Goal: Task Accomplishment & Management: Manage account settings

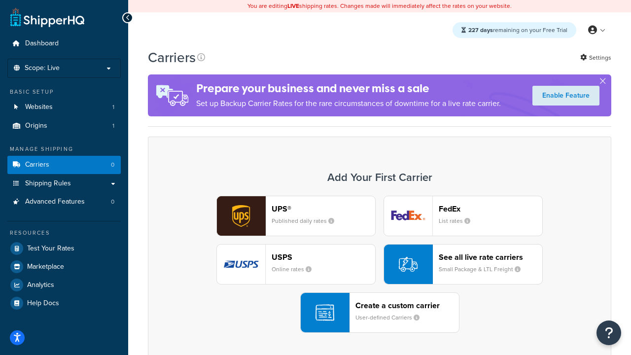
click at [380, 264] on div "UPS® Published daily rates FedEx List rates USPS Online rates See all live rate…" at bounding box center [379, 264] width 443 height 137
click at [490, 209] on header "FedEx" at bounding box center [491, 208] width 104 height 9
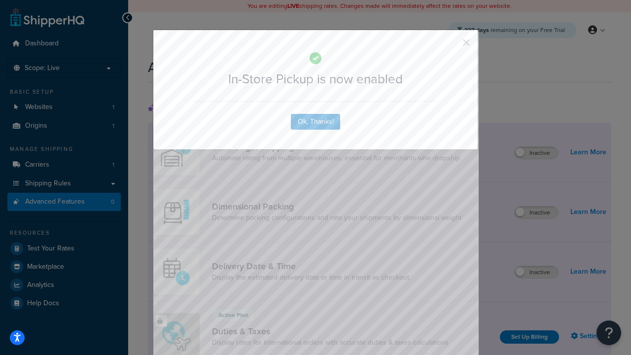
scroll to position [319, 0]
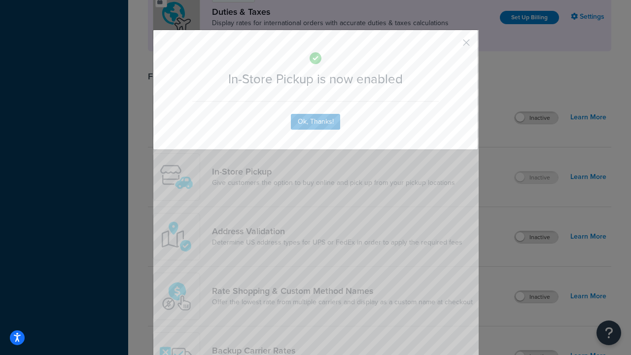
click at [452, 46] on button "button" at bounding box center [452, 46] width 2 height 2
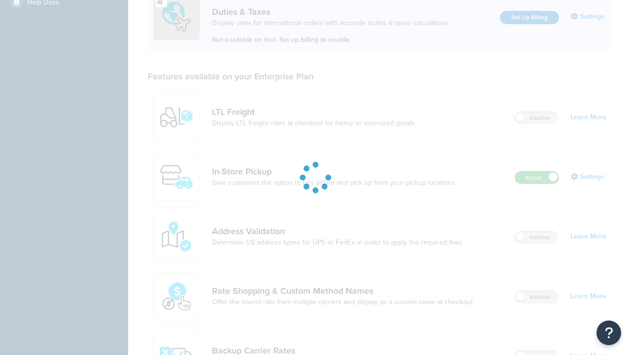
click at [537, 172] on label "Active" at bounding box center [536, 178] width 43 height 12
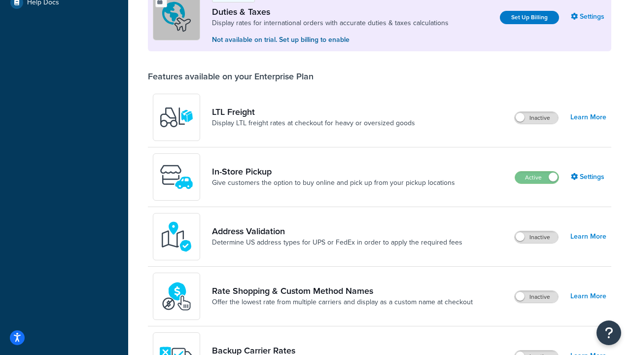
scroll to position [491, 0]
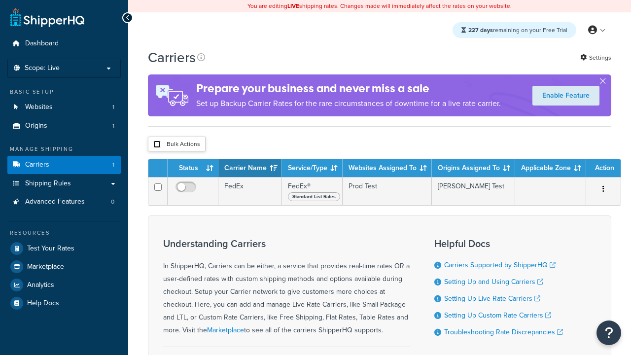
click at [157, 144] on input "checkbox" at bounding box center [156, 143] width 7 height 7
checkbox input "true"
click at [0, 0] on button "Delete" at bounding box center [0, 0] width 0 height 0
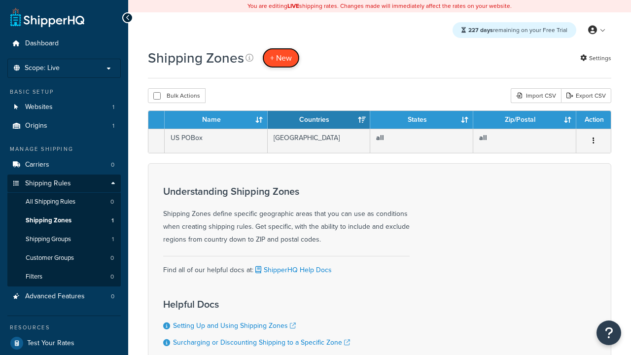
click at [281, 58] on span "+ New" at bounding box center [281, 57] width 22 height 11
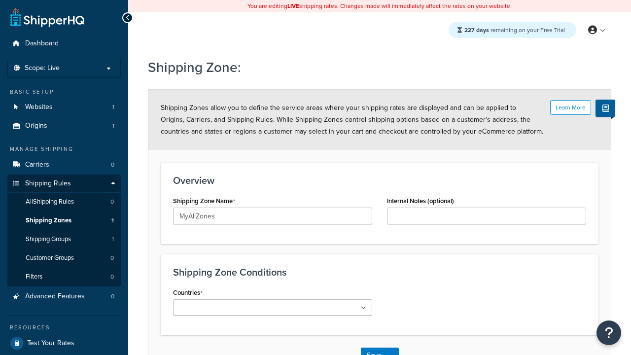
click at [273, 307] on ul at bounding box center [272, 307] width 199 height 16
click at [374, 348] on button "Save" at bounding box center [374, 356] width 27 height 16
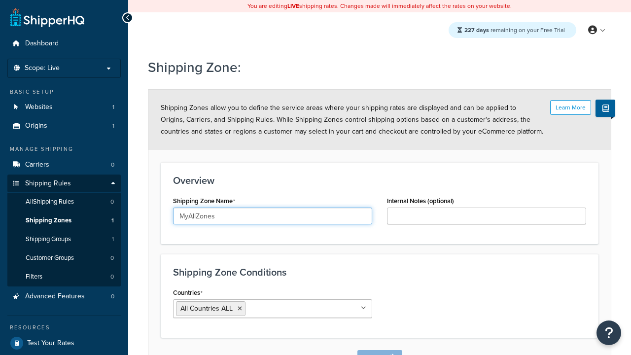
scroll to position [11, 0]
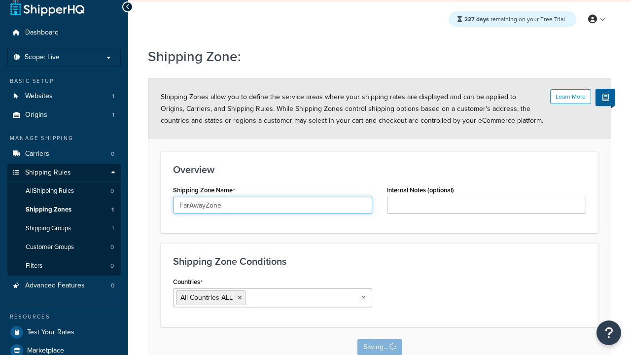
type input "FarAwayZone"
click at [273, 298] on input "Countries" at bounding box center [291, 297] width 87 height 11
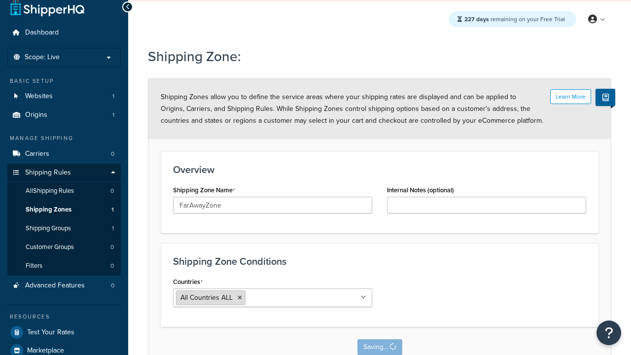
click at [207, 298] on span "All Countries ALL" at bounding box center [206, 297] width 52 height 10
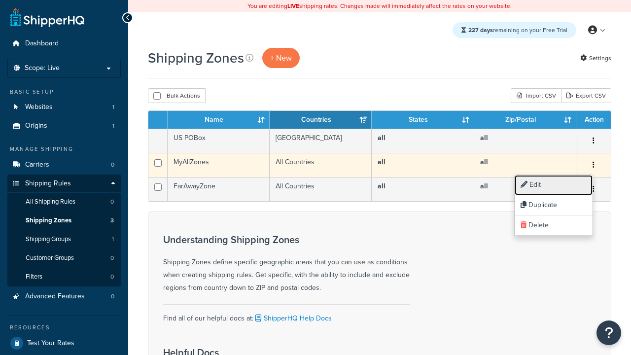
click at [553, 185] on link "Edit" at bounding box center [554, 185] width 78 height 20
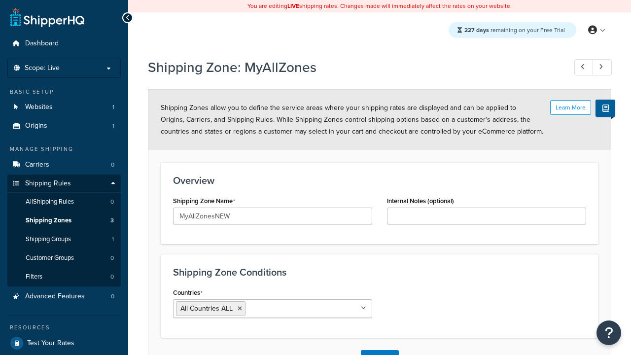
scroll to position [11, 0]
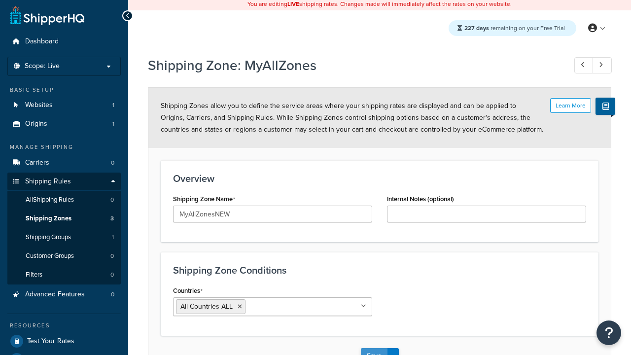
type input "MyAllZonesNEW"
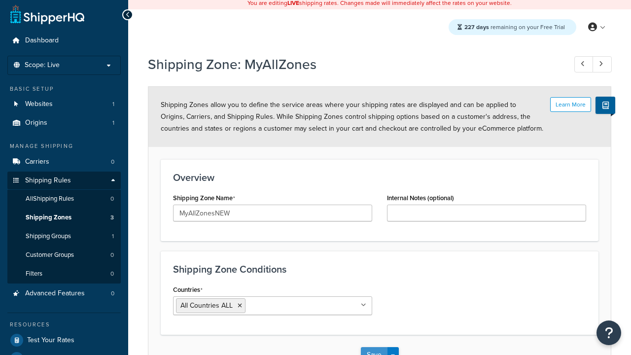
click at [374, 347] on button "Save" at bounding box center [374, 355] width 27 height 16
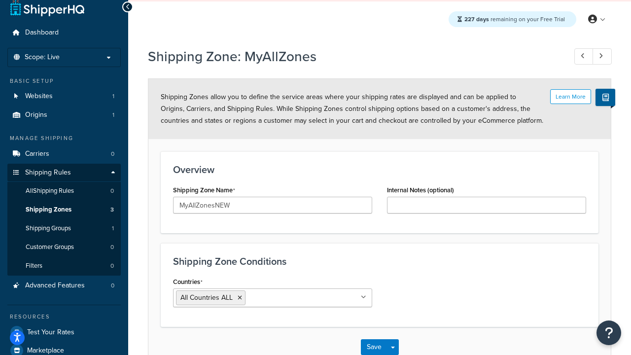
scroll to position [0, 0]
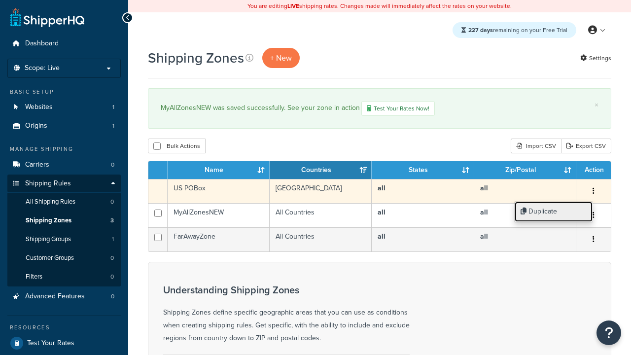
click at [553, 211] on link "Duplicate" at bounding box center [554, 212] width 78 height 20
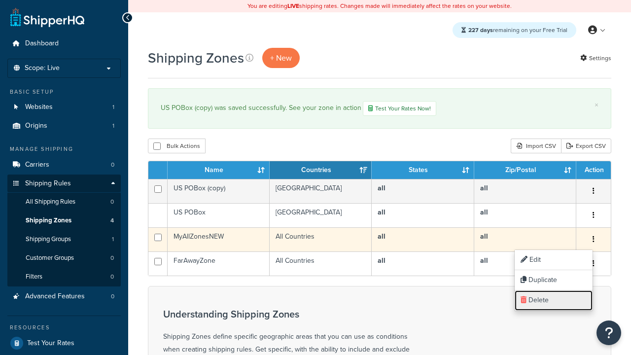
click at [553, 300] on link "Delete" at bounding box center [554, 300] width 78 height 20
